Goal: Find specific page/section: Find specific page/section

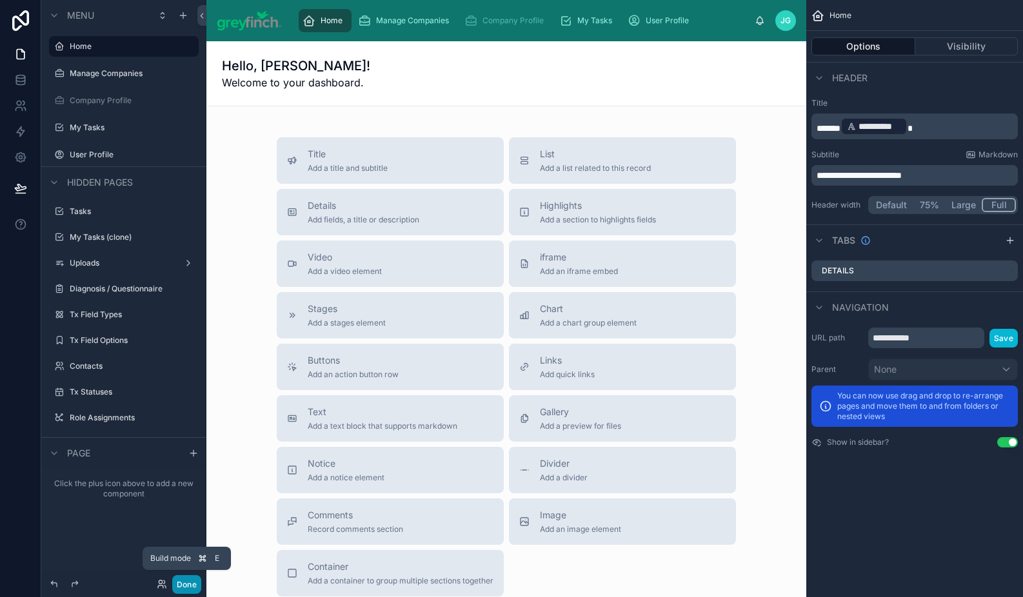
click at [179, 583] on button "Done" at bounding box center [186, 584] width 29 height 19
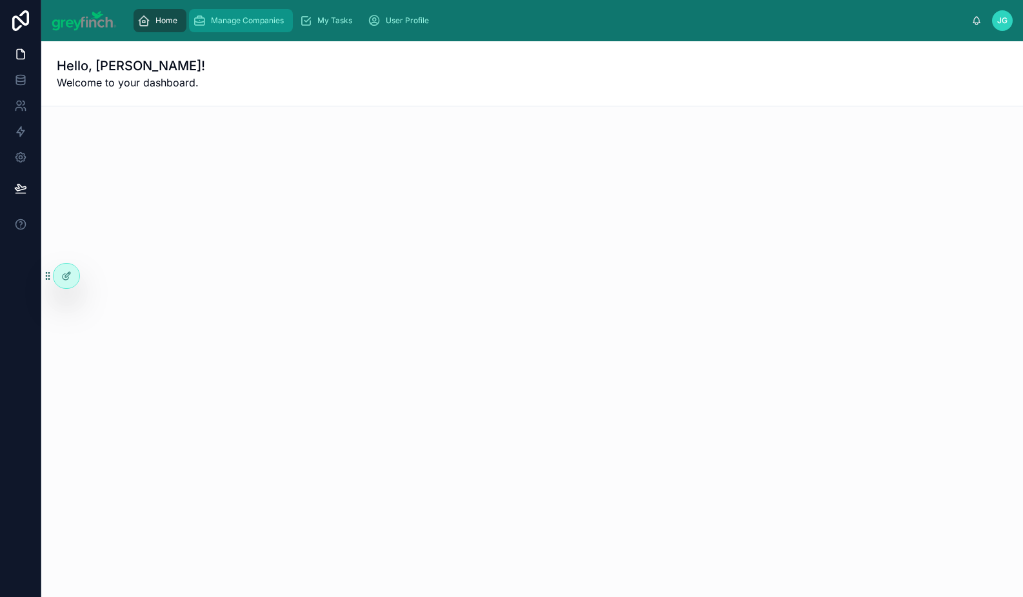
click at [259, 26] on div "Manage Companies" at bounding box center [241, 20] width 96 height 21
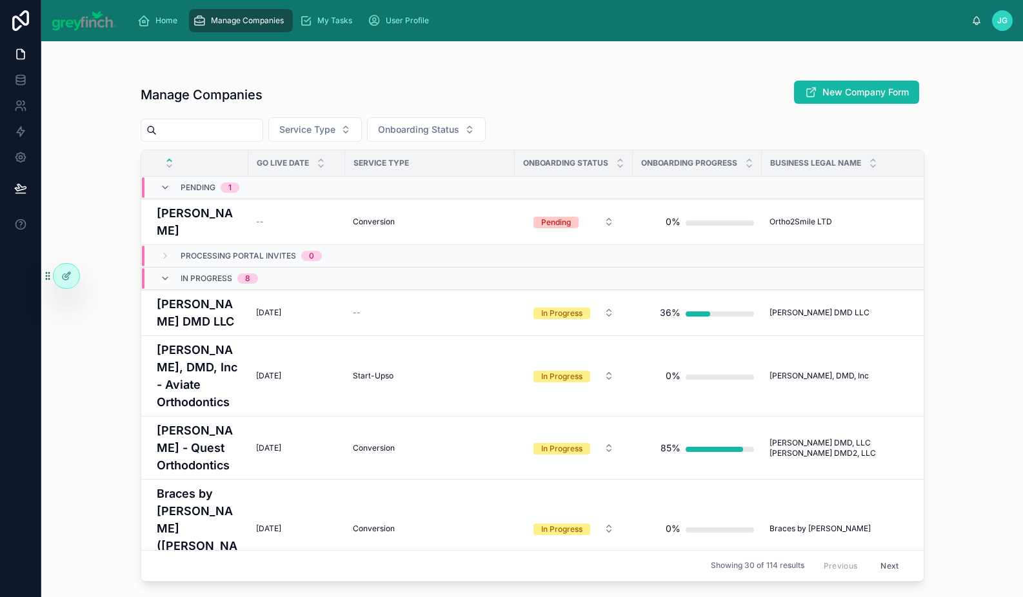
click at [207, 129] on input "text" at bounding box center [210, 130] width 106 height 18
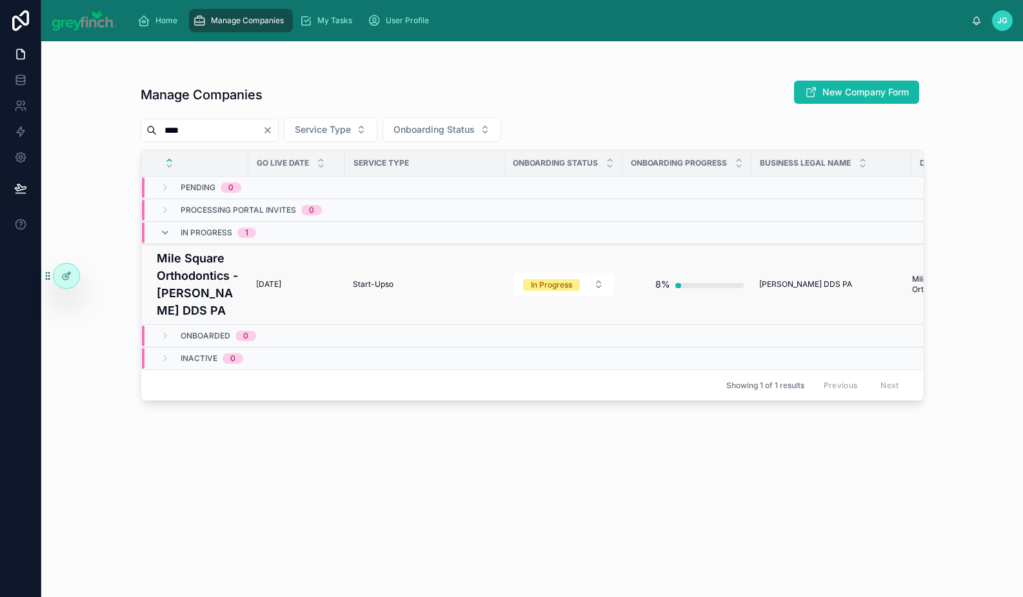
type input "****"
click at [201, 297] on h4 "Mile Square Orthodontics - [PERSON_NAME] DDS PA" at bounding box center [199, 285] width 84 height 70
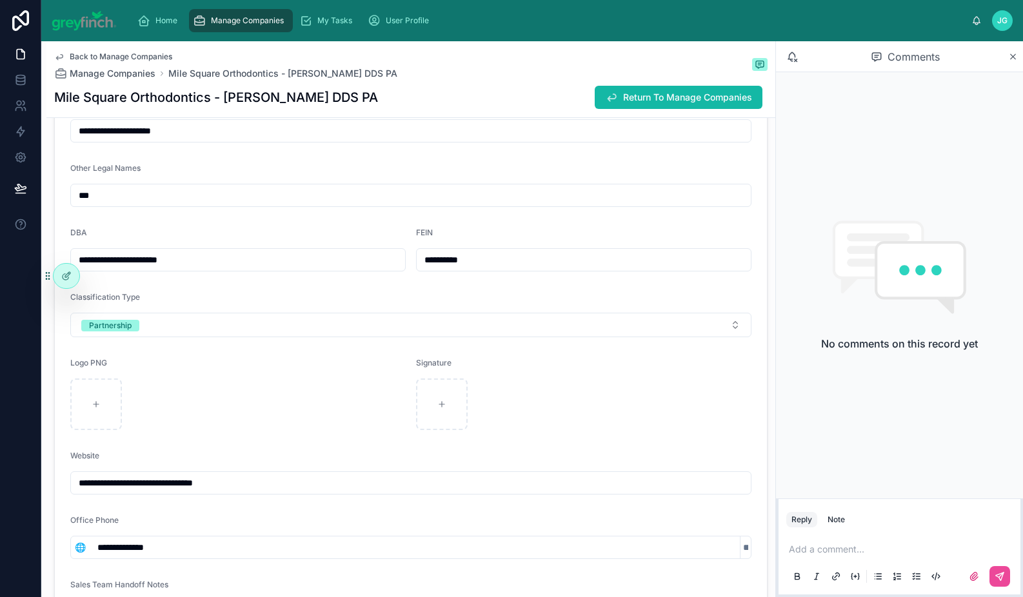
scroll to position [130, 0]
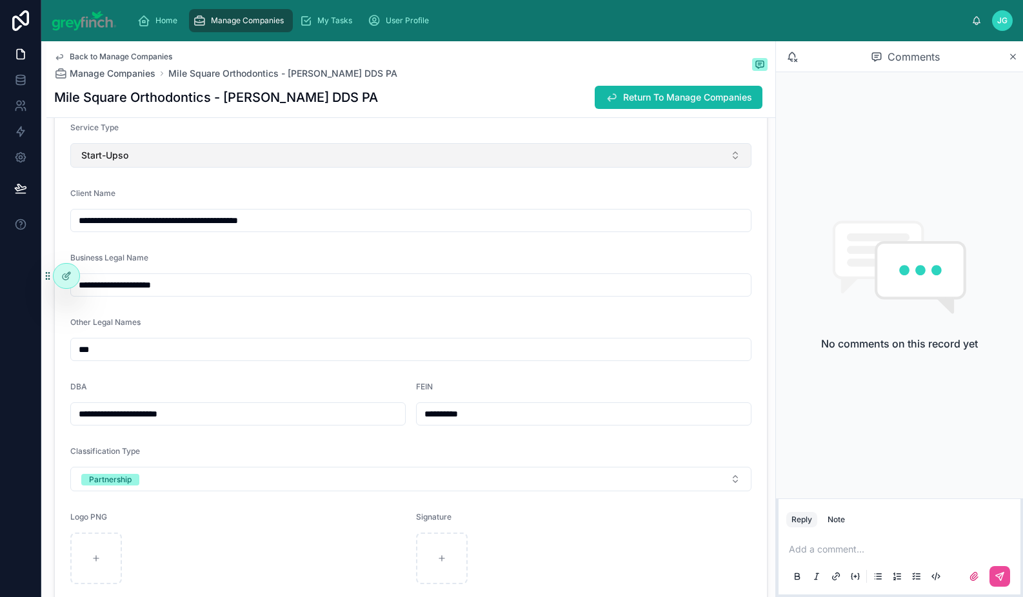
click at [222, 162] on button "Start-Upso" at bounding box center [410, 155] width 681 height 25
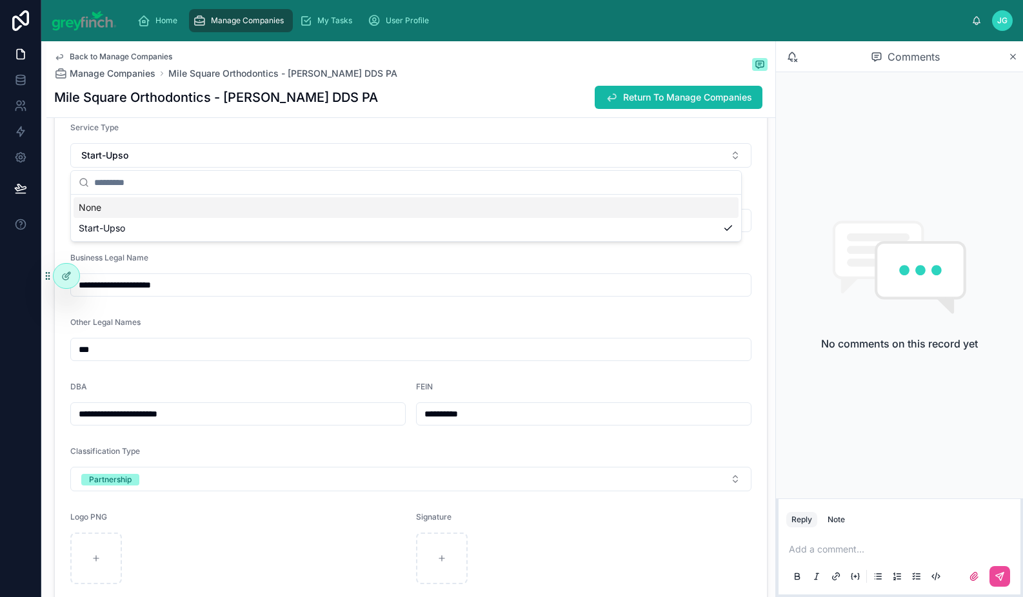
click at [253, 106] on h1 "Mile Square Orthodontics - [PERSON_NAME] DDS PA" at bounding box center [216, 97] width 324 height 18
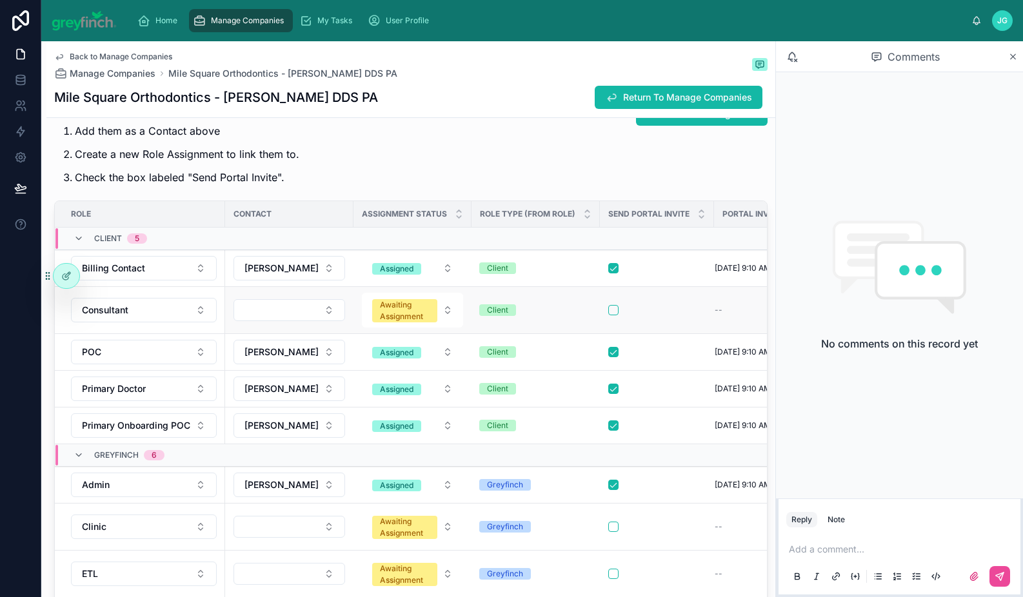
scroll to position [1789, 0]
